Goal: Information Seeking & Learning: Learn about a topic

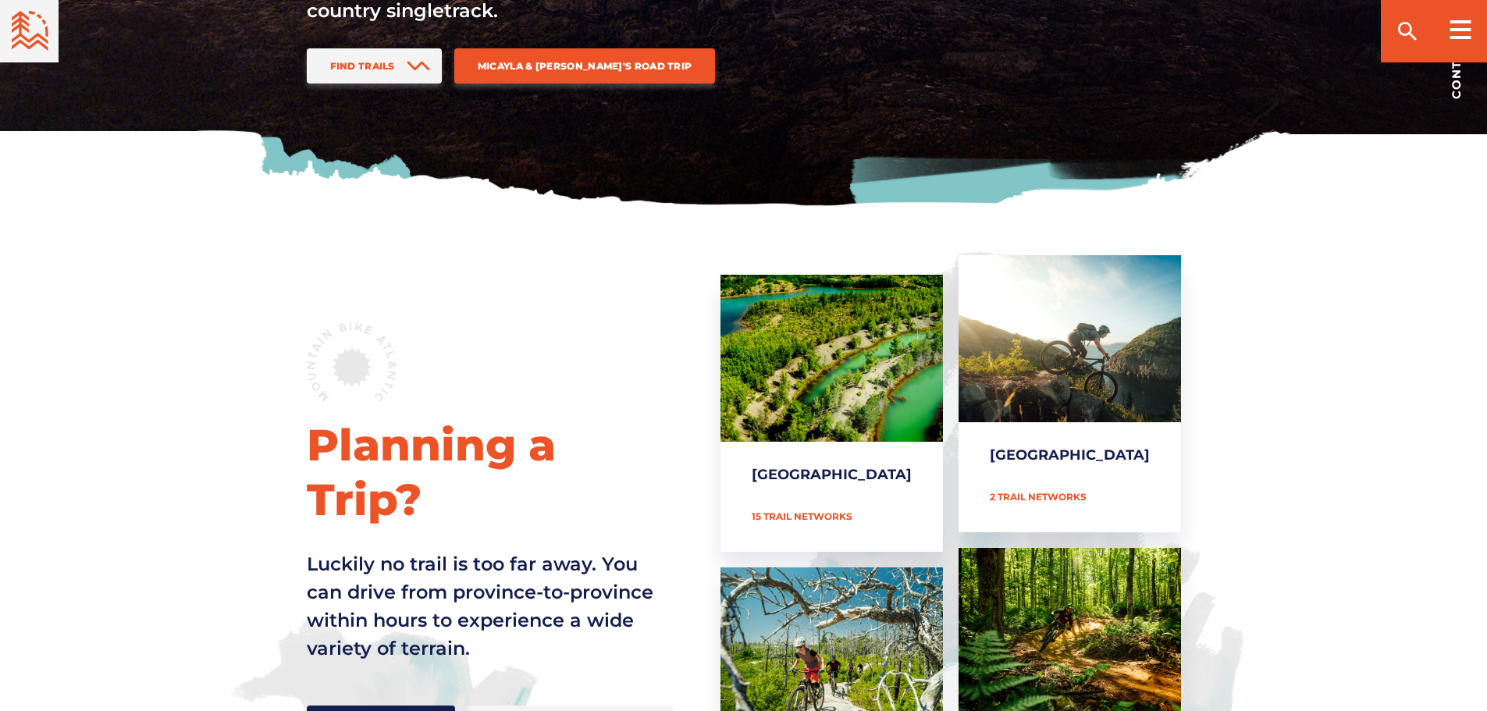
scroll to position [624, 0]
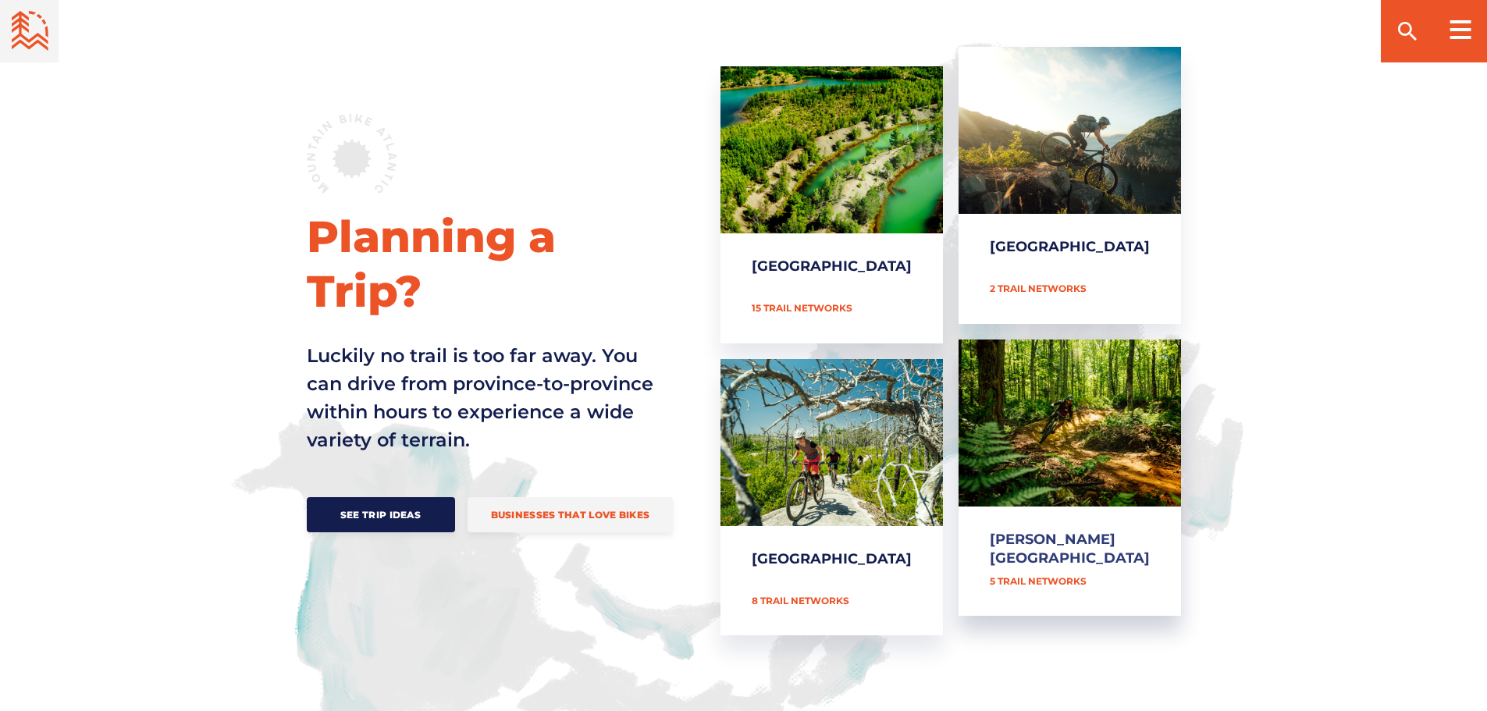
click at [1049, 498] on link "[PERSON_NAME][GEOGRAPHIC_DATA]" at bounding box center [1069, 478] width 222 height 277
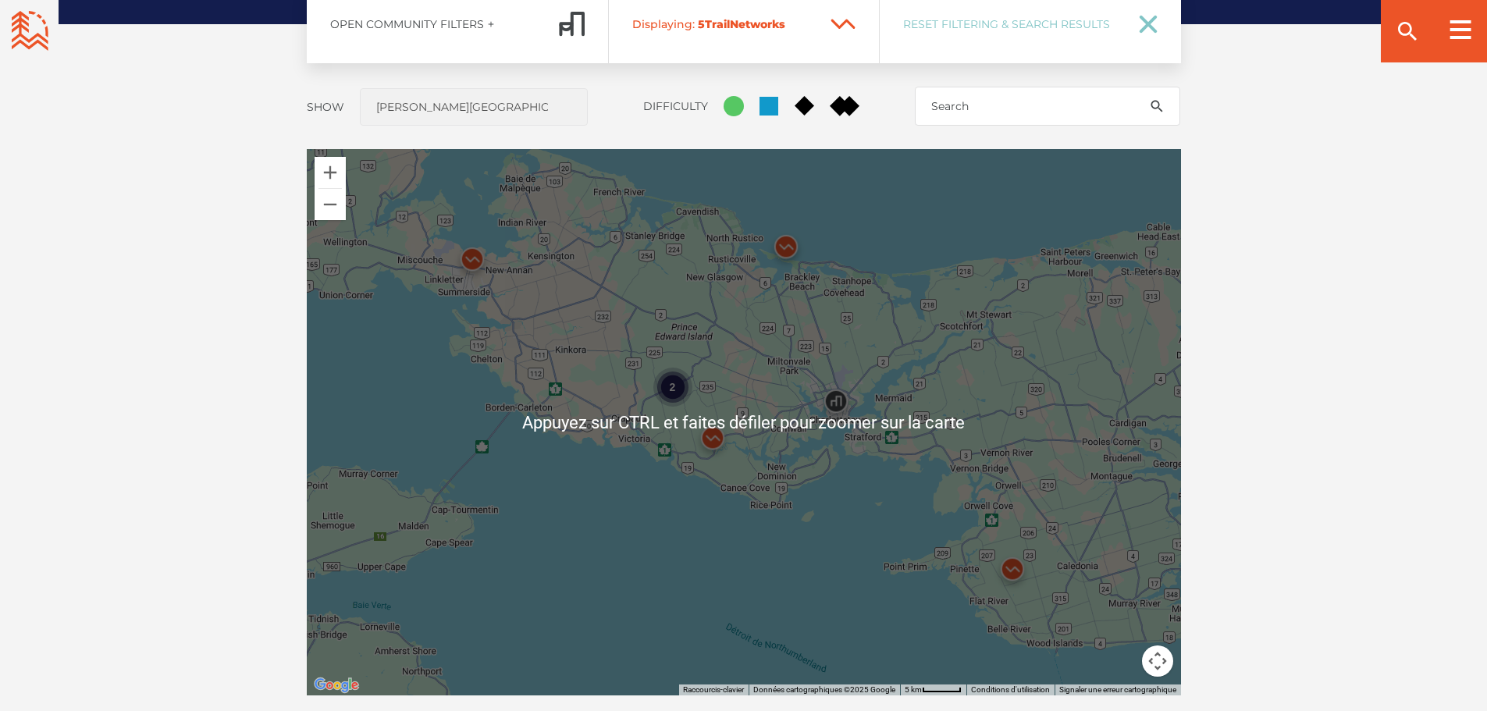
scroll to position [1249, 0]
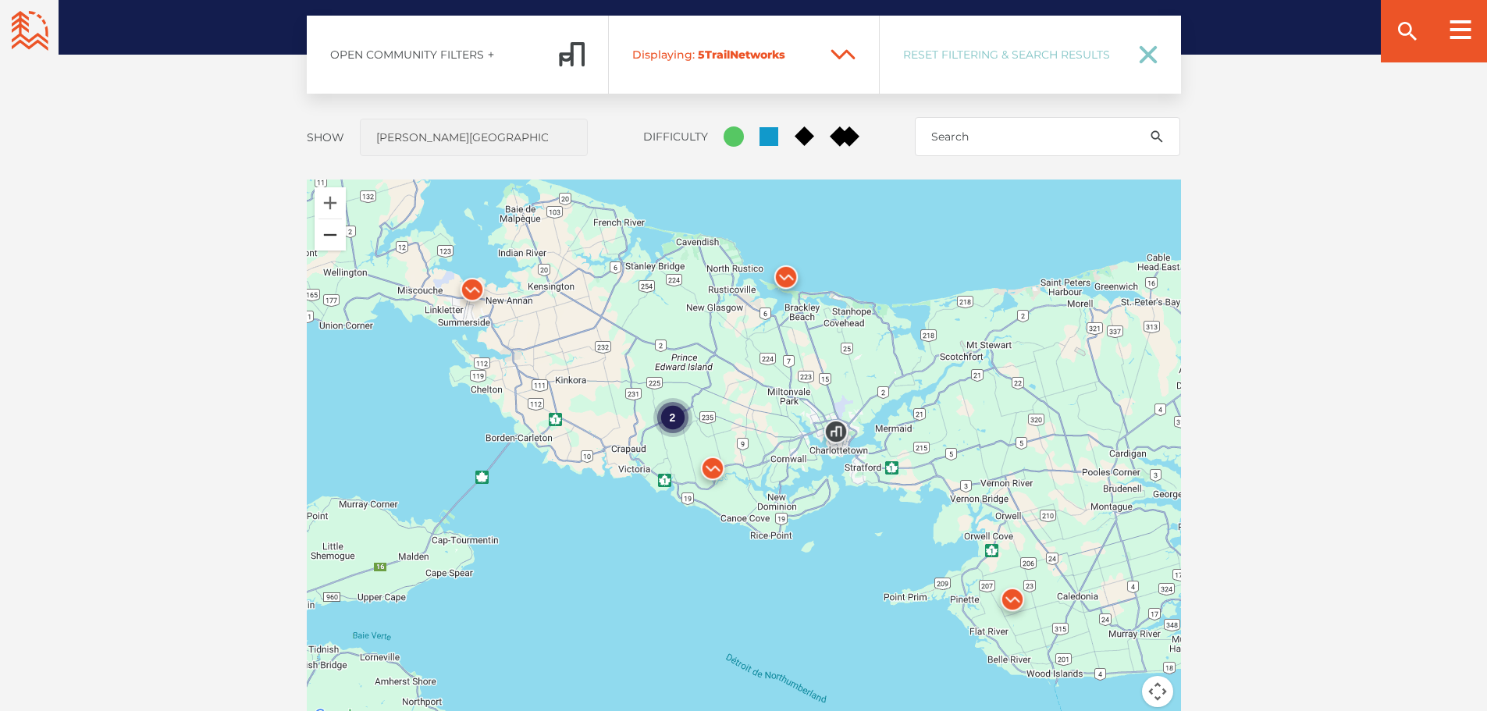
click at [338, 246] on button "Zoom arrière" at bounding box center [330, 234] width 31 height 31
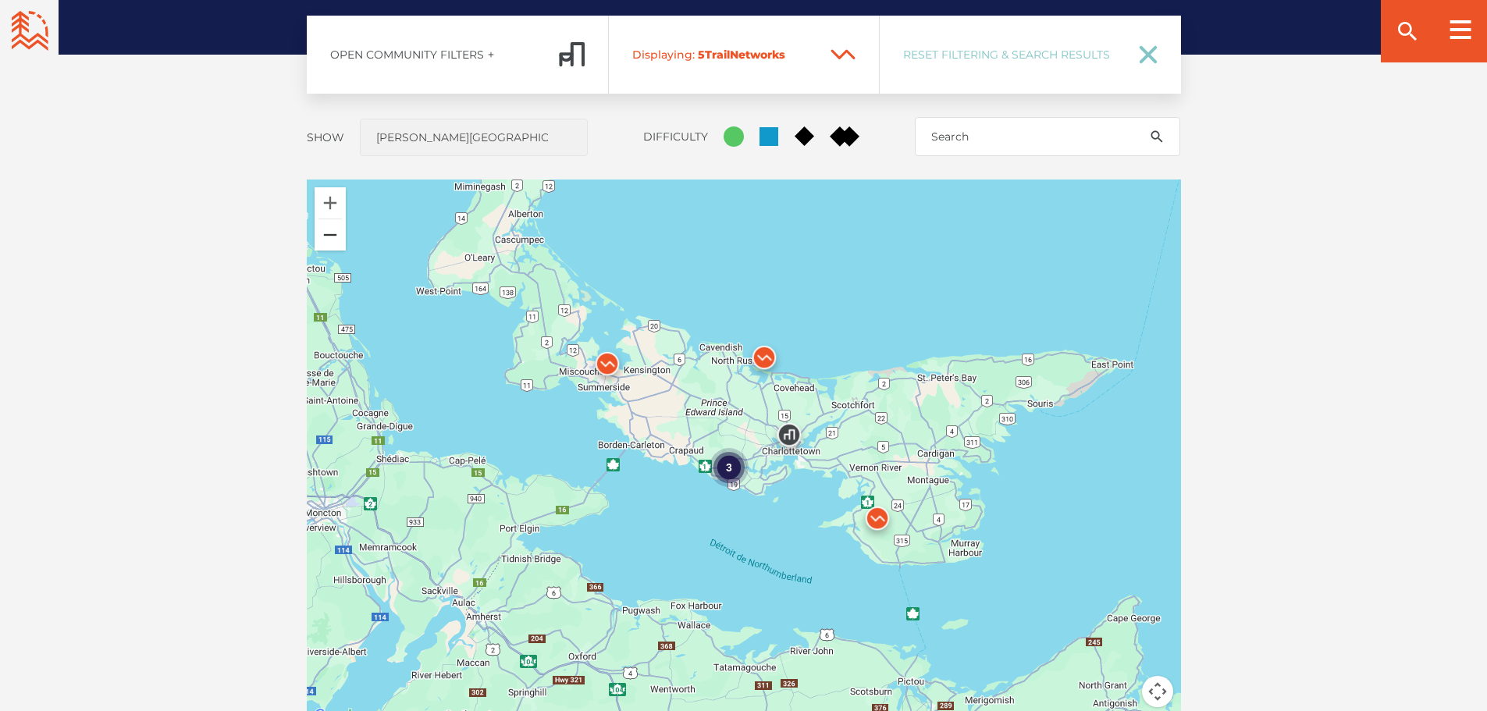
click at [338, 246] on button "Zoom arrière" at bounding box center [330, 234] width 31 height 31
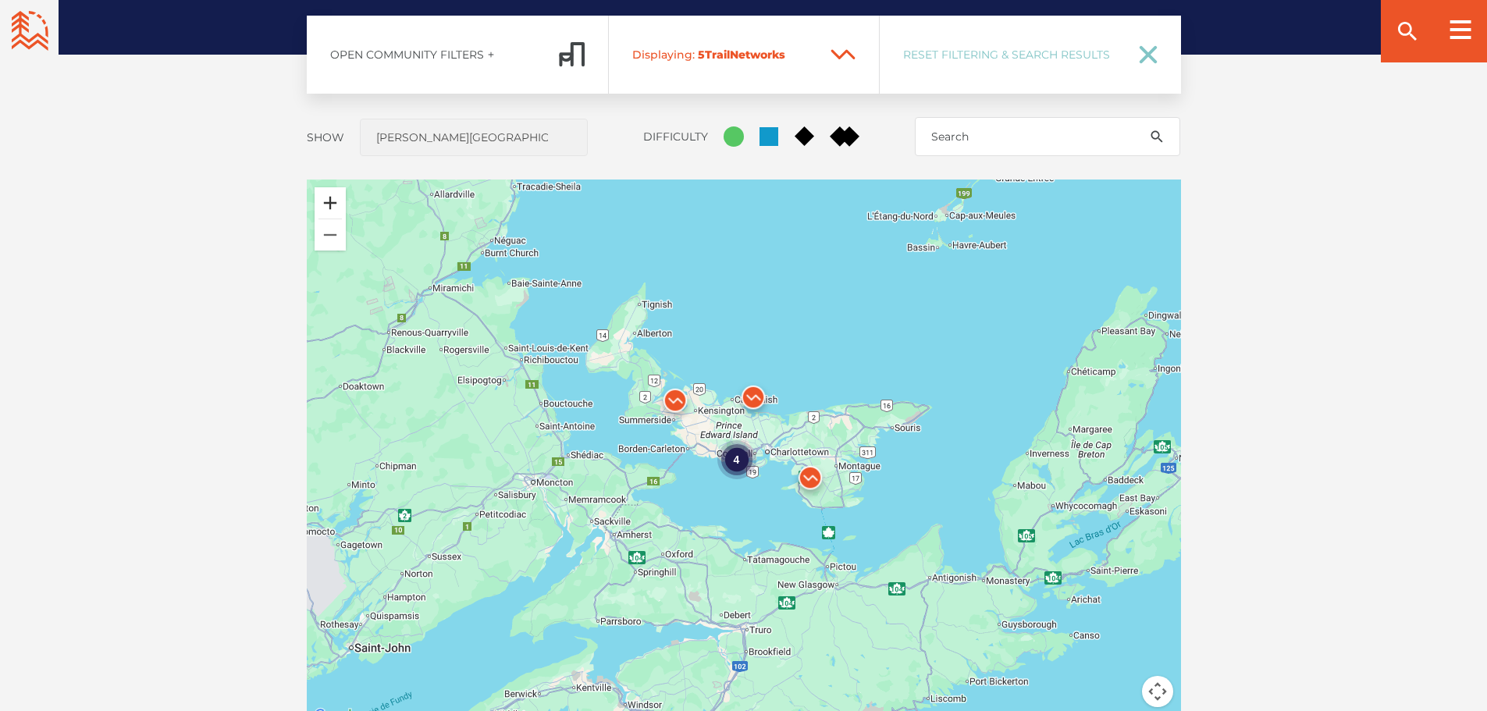
click at [334, 201] on button "Zoom avant" at bounding box center [330, 202] width 31 height 31
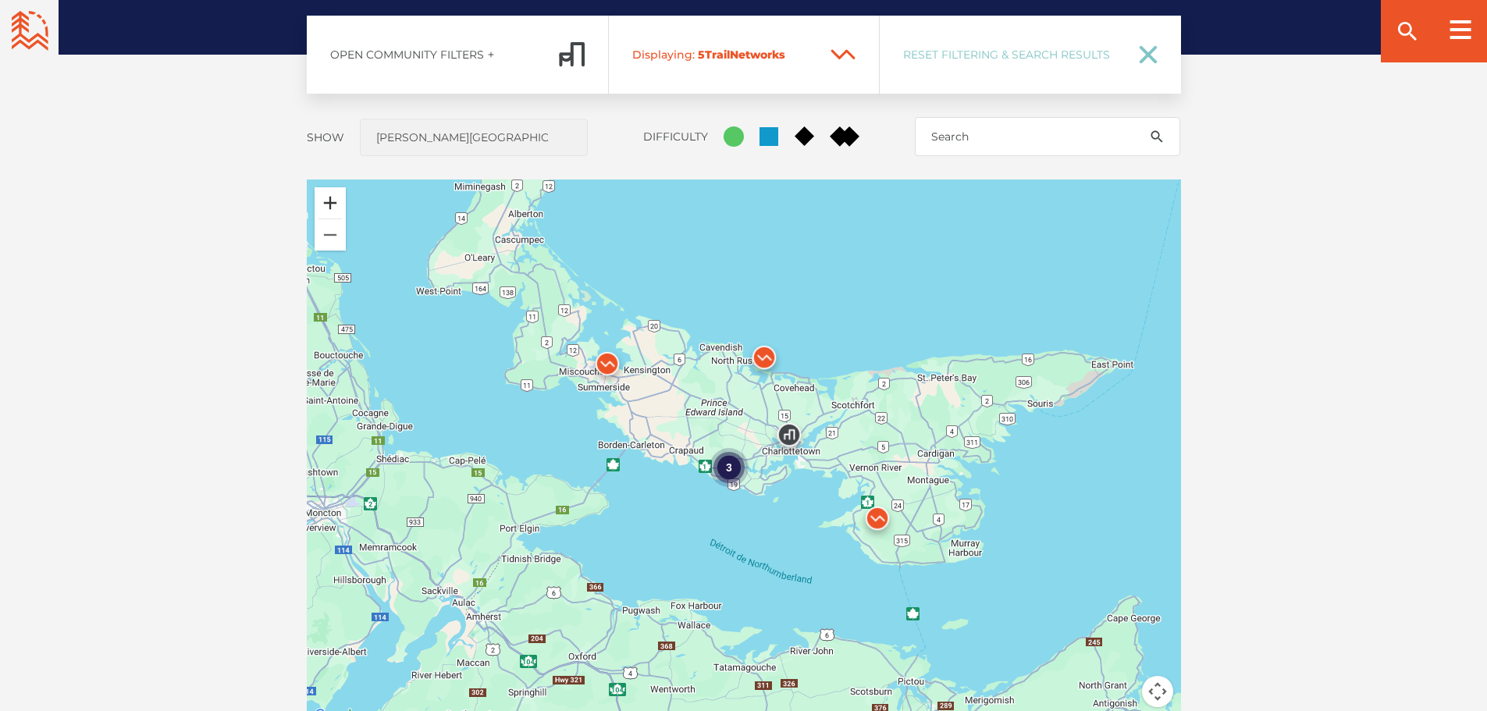
click at [333, 201] on button "Zoom avant" at bounding box center [330, 202] width 31 height 31
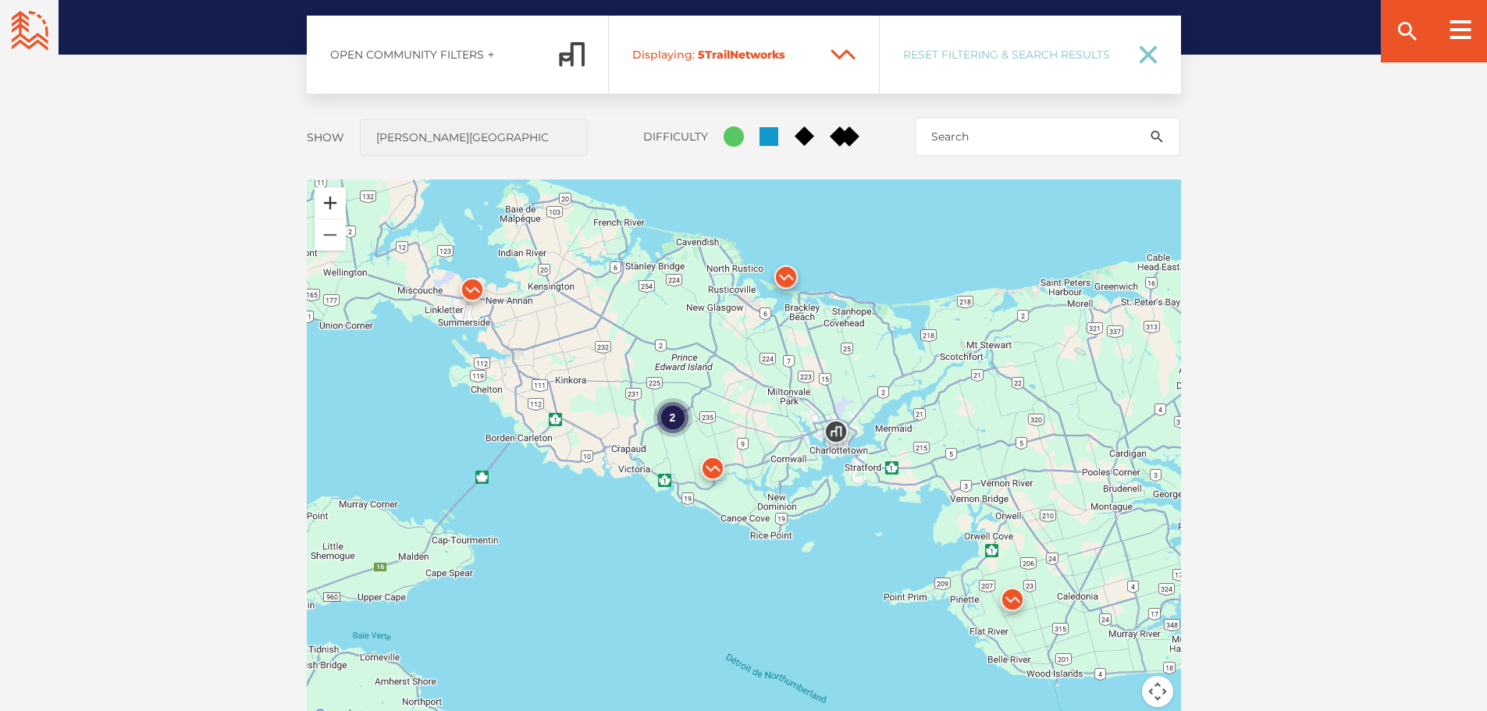
click at [333, 203] on button "Zoom avant" at bounding box center [330, 202] width 31 height 31
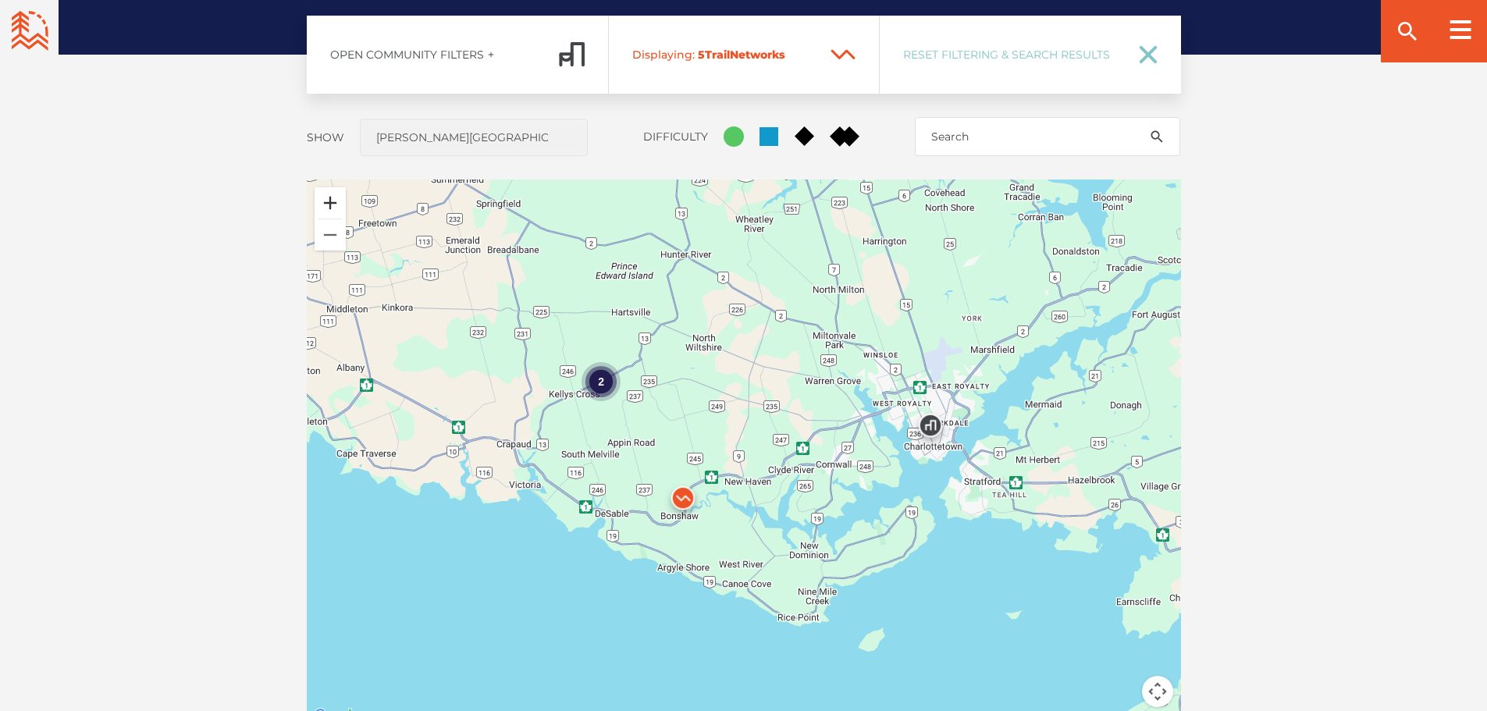
click at [334, 207] on button "Zoom avant" at bounding box center [330, 202] width 31 height 31
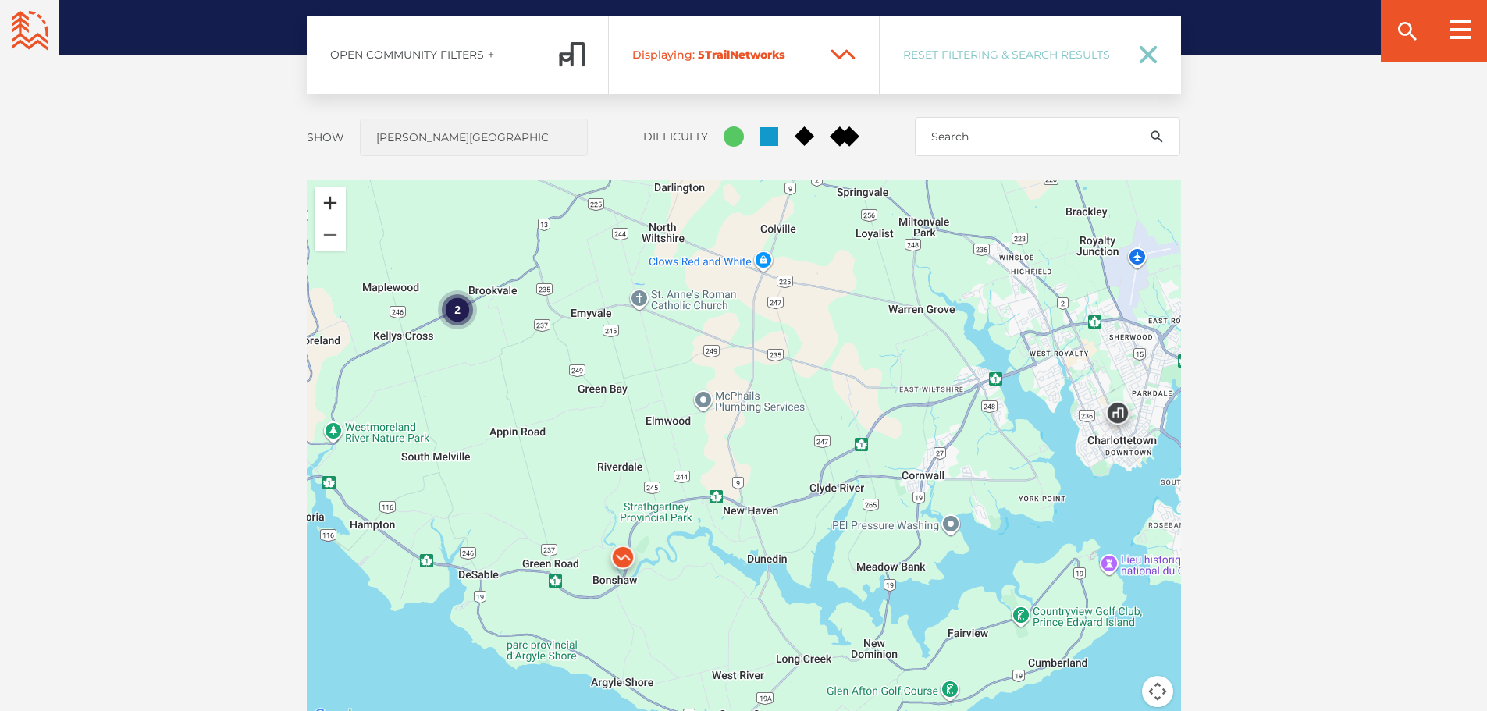
click at [333, 208] on button "Zoom avant" at bounding box center [330, 202] width 31 height 31
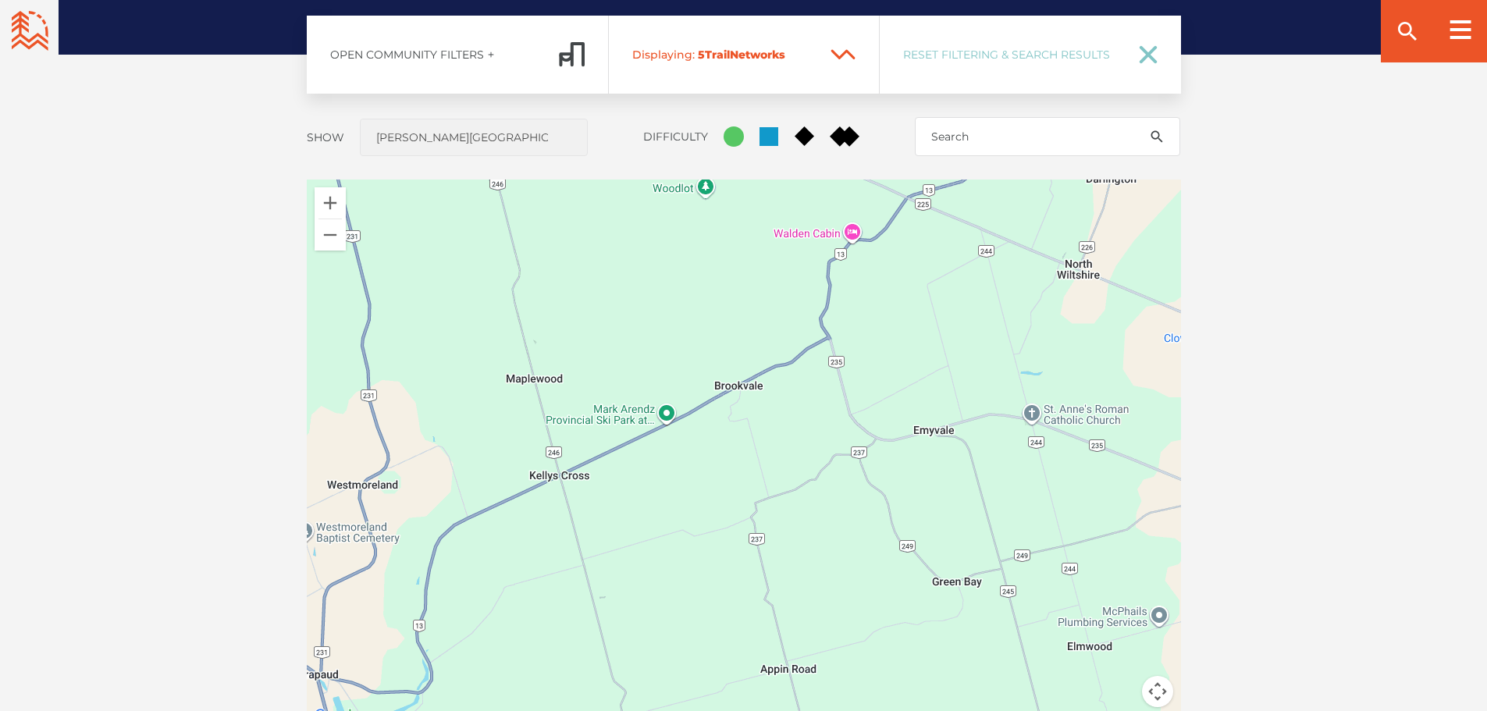
drag, startPoint x: 535, startPoint y: 386, endPoint x: 1032, endPoint y: 644, distance: 559.3
click at [1032, 644] on div at bounding box center [744, 453] width 874 height 546
click at [330, 238] on button "Zoom arrière" at bounding box center [330, 234] width 31 height 31
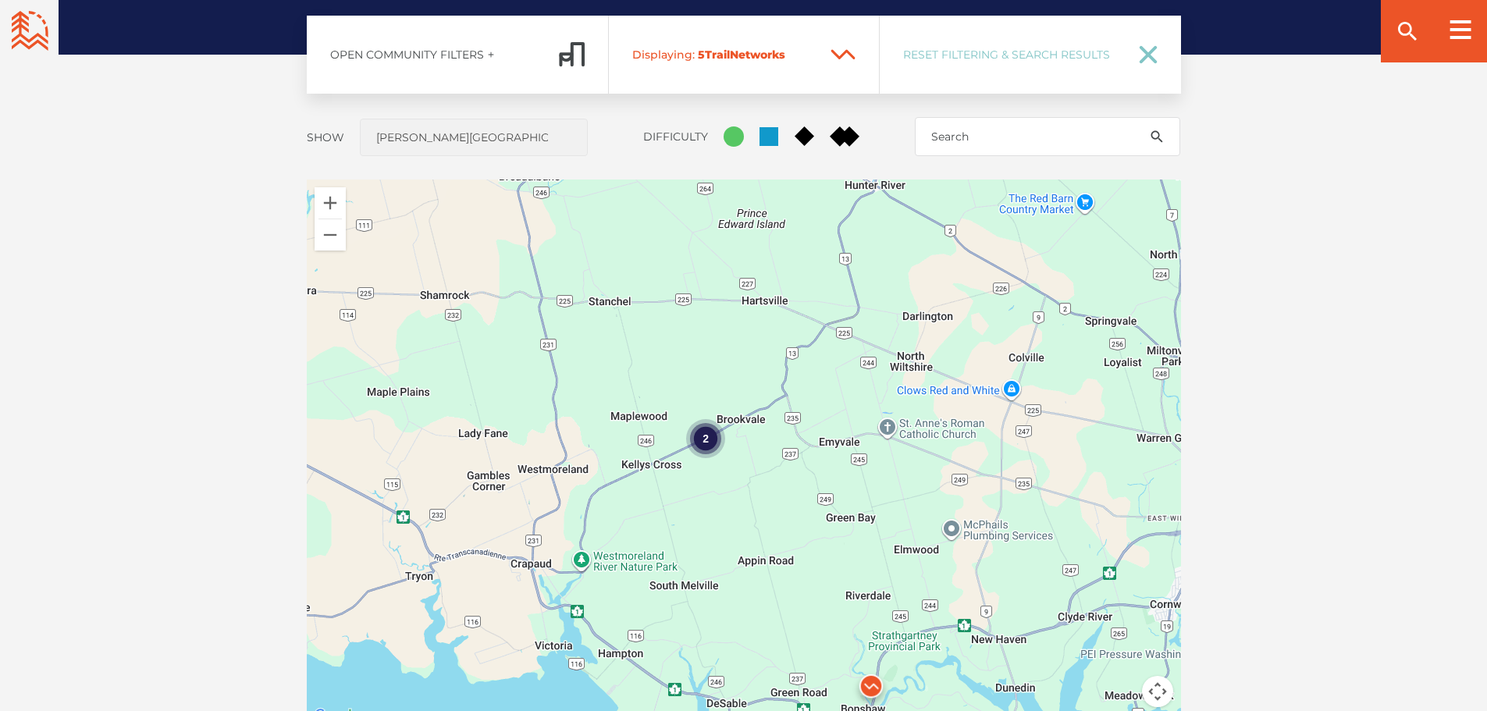
click at [703, 443] on div "2" at bounding box center [705, 438] width 39 height 39
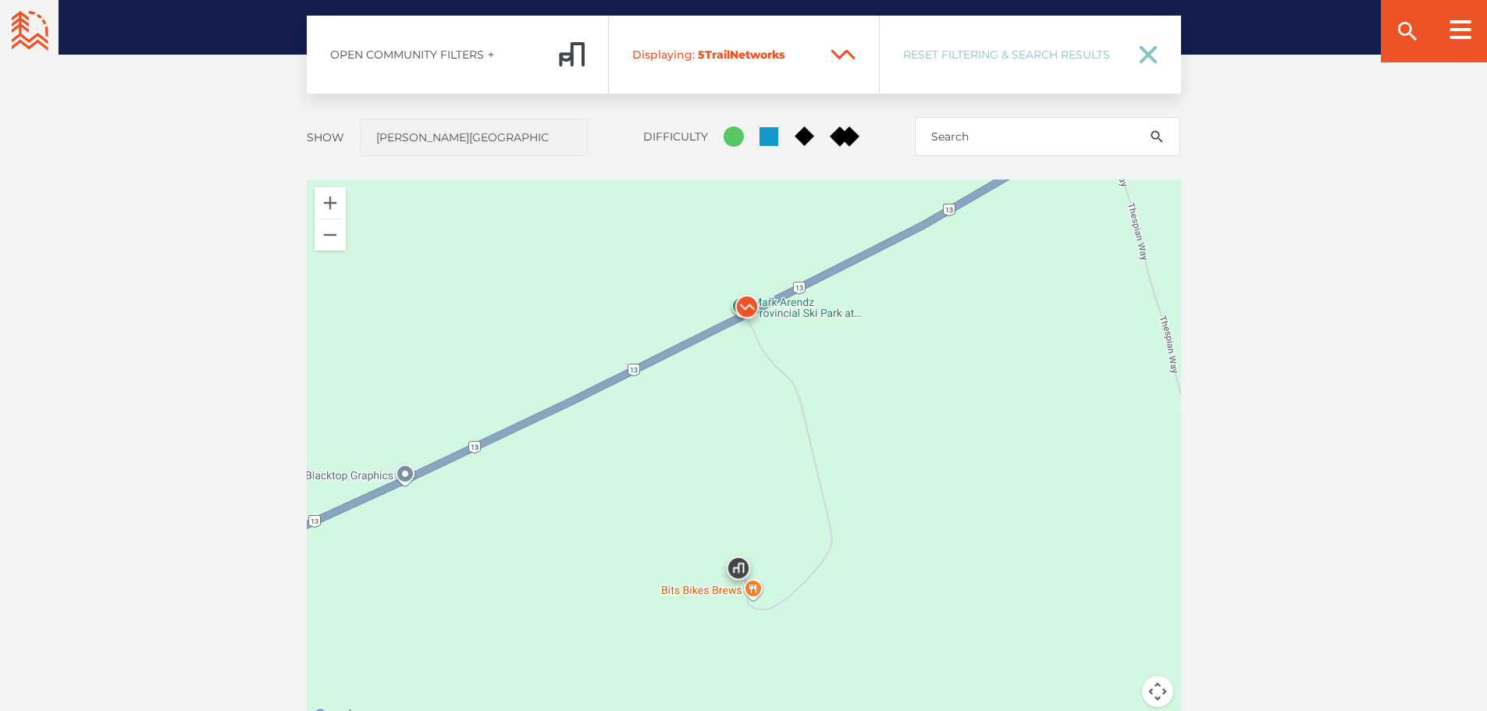
click at [745, 305] on img at bounding box center [747, 310] width 47 height 47
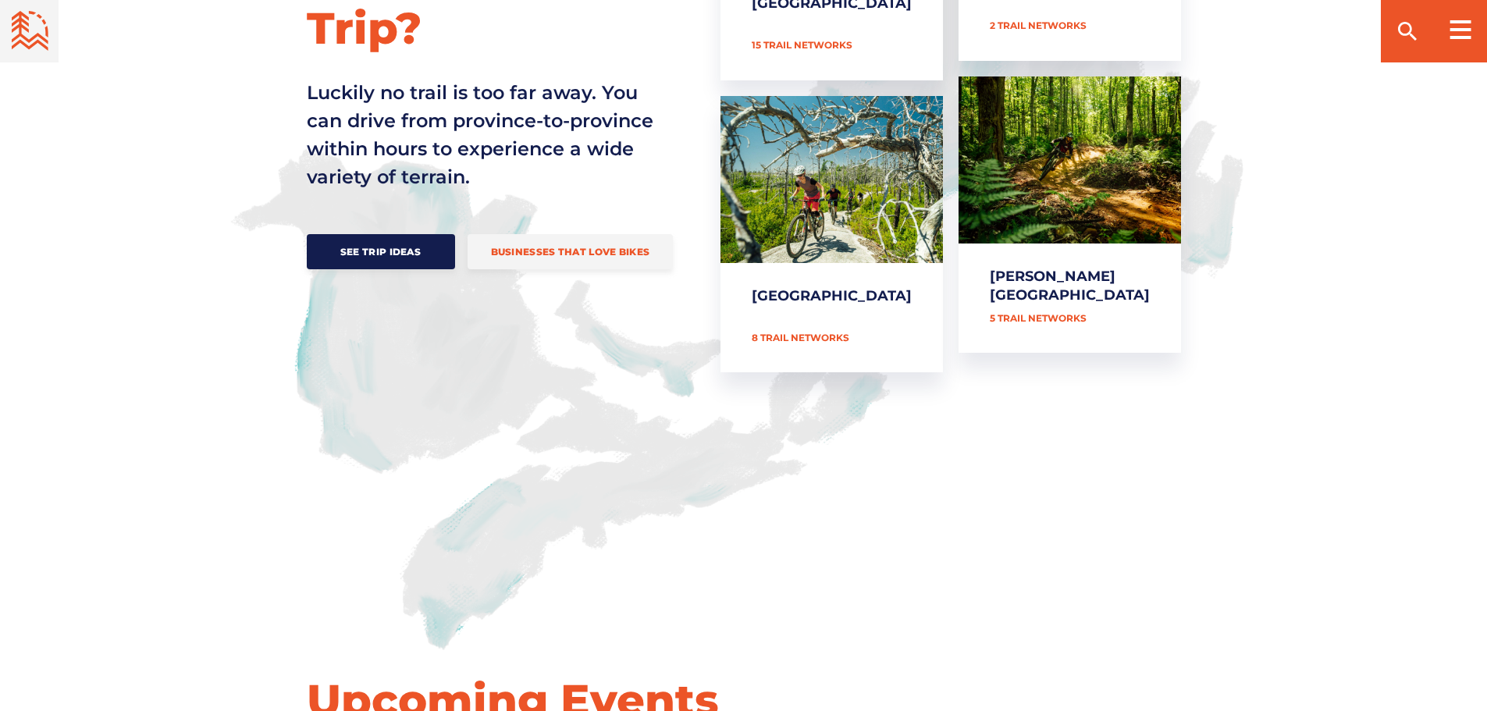
scroll to position [1457, 0]
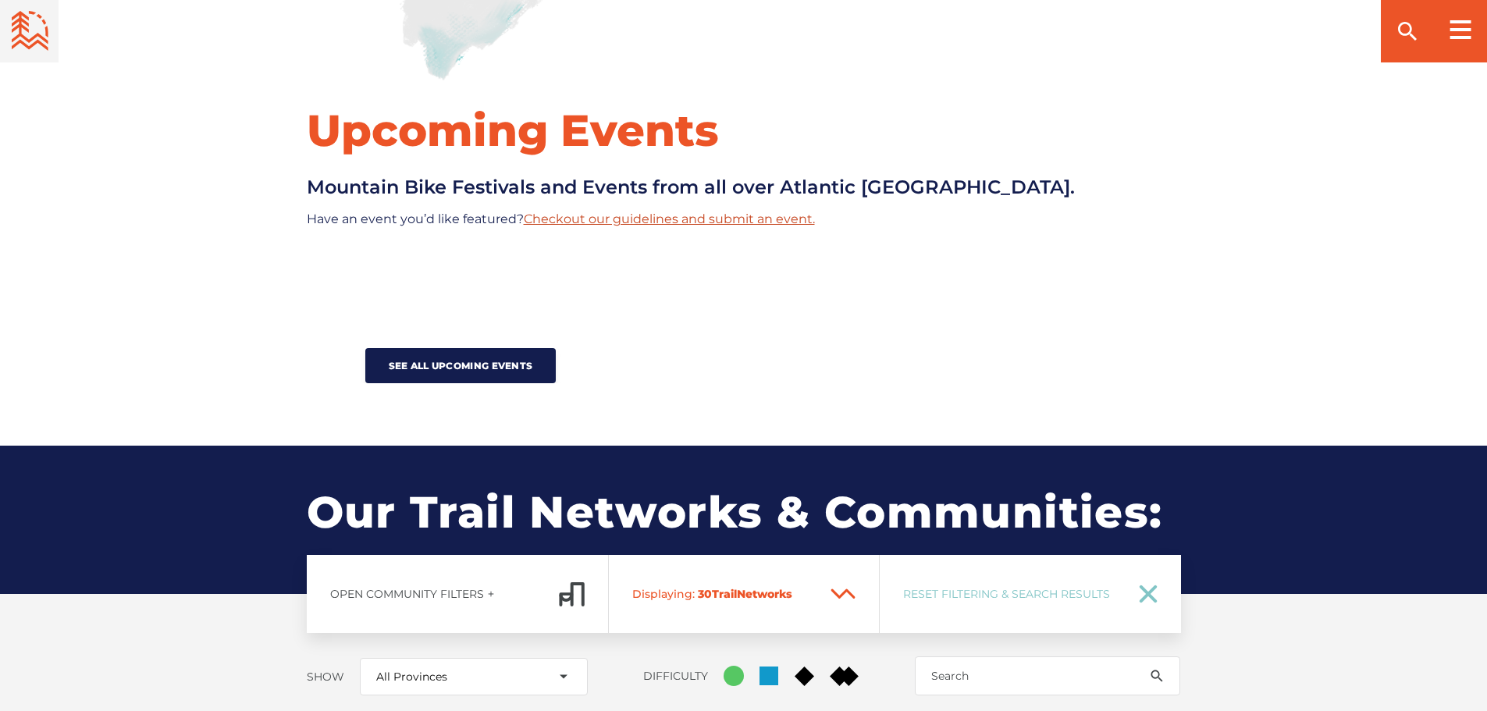
click at [667, 212] on link "Checkout our guidelines and submit an event." at bounding box center [669, 219] width 291 height 15
